Goal: Transaction & Acquisition: Purchase product/service

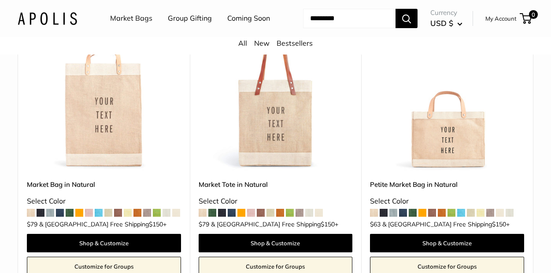
click at [41, 217] on span at bounding box center [41, 213] width 8 height 8
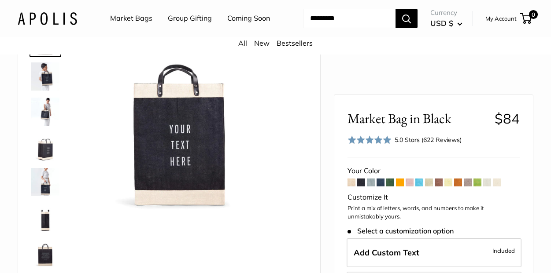
scroll to position [76, 0]
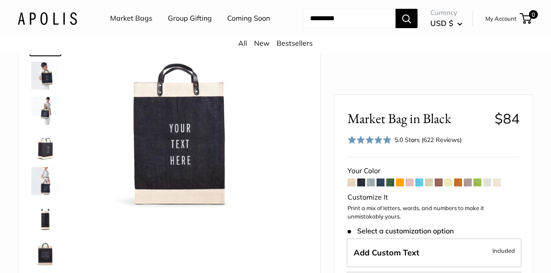
click at [398, 180] on span at bounding box center [400, 183] width 8 height 8
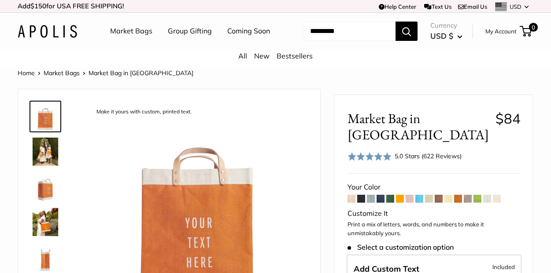
click at [371, 201] on span at bounding box center [371, 199] width 8 height 8
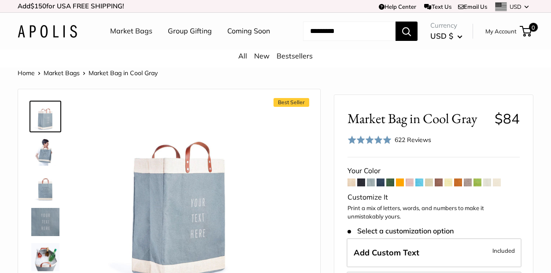
click at [361, 187] on span at bounding box center [361, 183] width 8 height 8
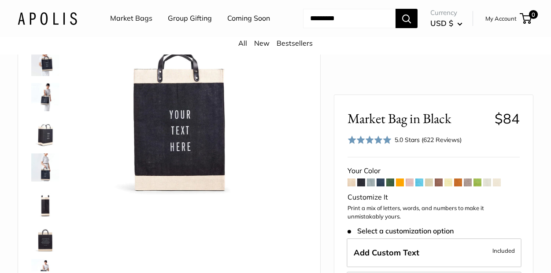
click at [496, 24] on link "My Account" at bounding box center [500, 18] width 31 height 11
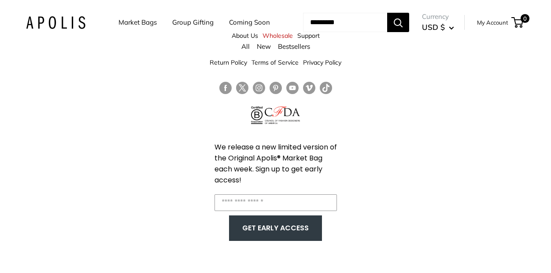
click at [229, 29] on link "Coming Soon" at bounding box center [249, 22] width 41 height 12
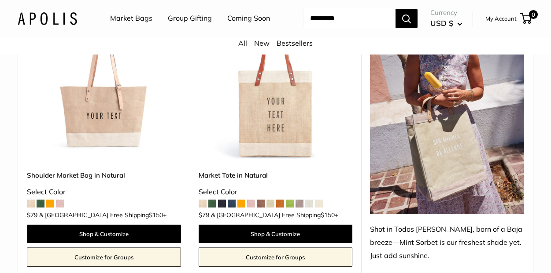
scroll to position [486, 0]
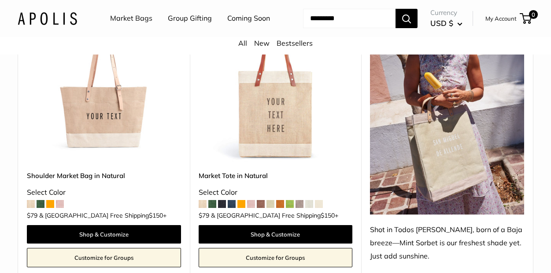
click at [40, 217] on div "Shoulder Market Bag in Natural Select Color $79 & USA Free Shipping $150 +" at bounding box center [104, 194] width 154 height 46
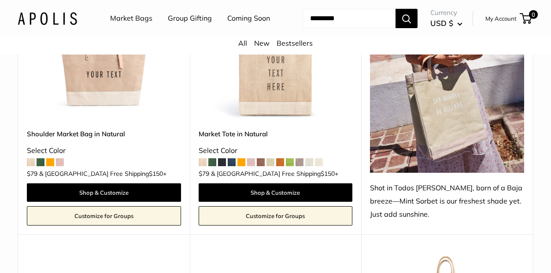
scroll to position [528, 0]
click at [222, 166] on span at bounding box center [222, 162] width 8 height 8
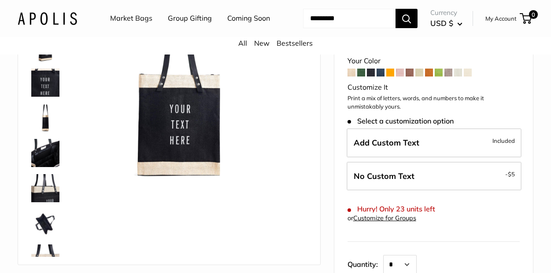
click at [48, 132] on img at bounding box center [45, 118] width 28 height 28
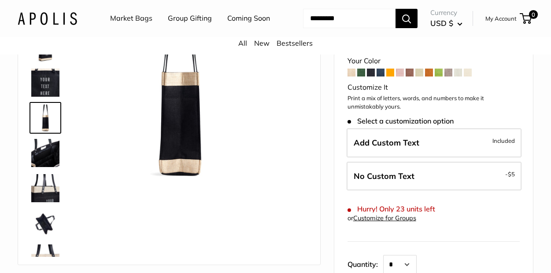
click at [51, 167] on img at bounding box center [45, 153] width 28 height 28
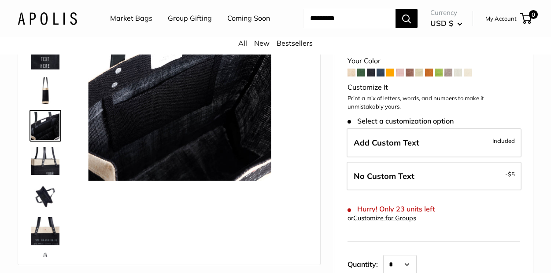
click at [48, 210] on img at bounding box center [45, 196] width 28 height 28
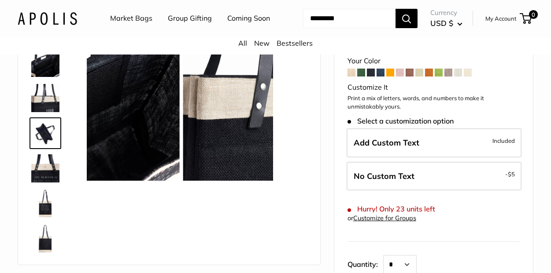
scroll to position [92, 0]
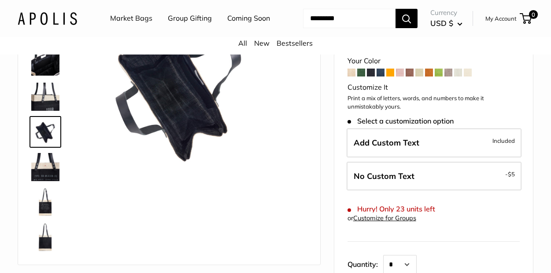
click at [46, 252] on img at bounding box center [45, 238] width 28 height 28
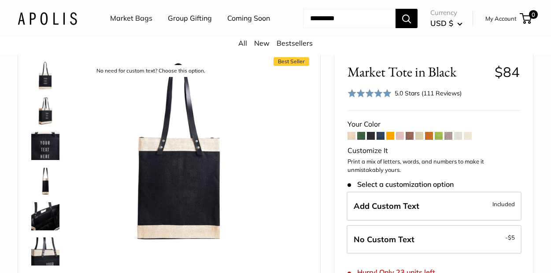
scroll to position [0, 0]
click at [48, 90] on img at bounding box center [45, 76] width 28 height 28
click at [44, 125] on img at bounding box center [45, 111] width 28 height 28
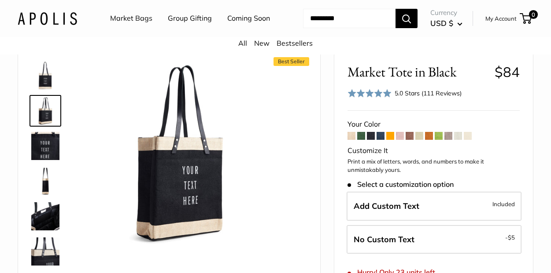
click at [50, 160] on img at bounding box center [45, 146] width 28 height 28
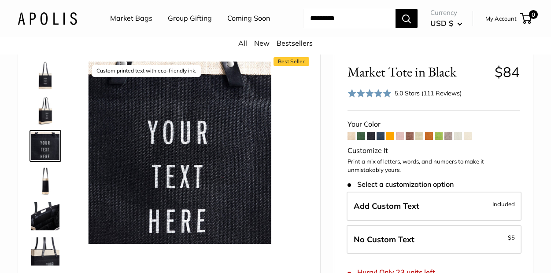
click at [49, 195] on img at bounding box center [45, 181] width 28 height 28
